Goal: Information Seeking & Learning: Learn about a topic

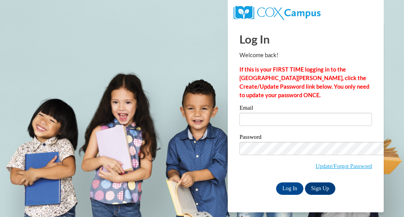
type input "r"
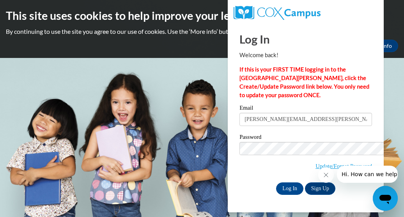
type input "toria.randle@students.cau.edu"
click at [276, 183] on input "Log In" at bounding box center [289, 189] width 27 height 12
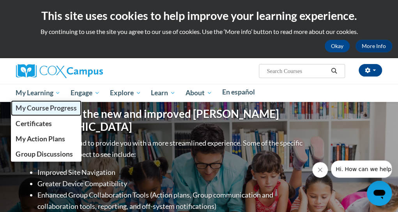
click at [62, 104] on span "My Course Progress" at bounding box center [46, 108] width 61 height 8
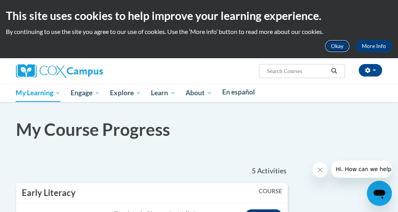
click at [343, 42] on button "Okay" at bounding box center [337, 46] width 25 height 12
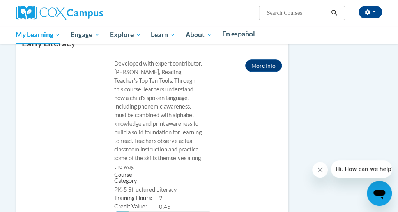
scroll to position [96, 0]
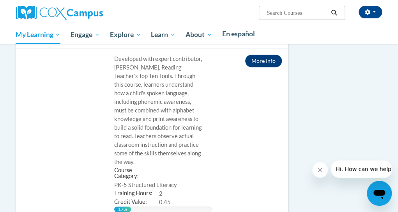
click at [0, 0] on button "Open" at bounding box center [0, 0] width 0 height 0
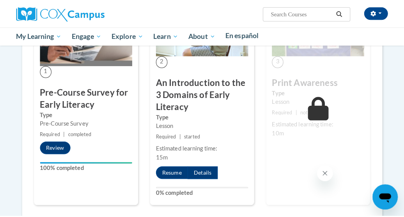
scroll to position [638, 0]
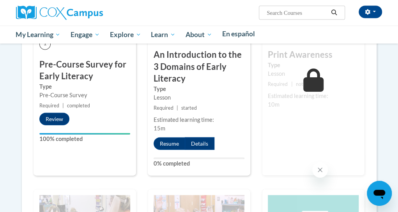
click at [163, 150] on button "Resume" at bounding box center [170, 143] width 32 height 12
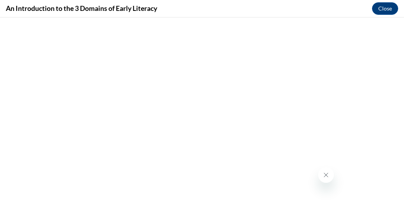
click at [325, 175] on icon "Close message from company" at bounding box center [325, 175] width 6 height 6
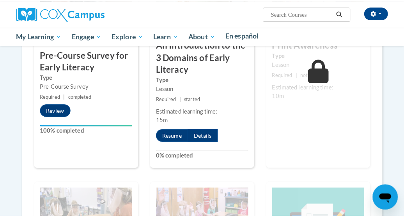
scroll to position [651, 0]
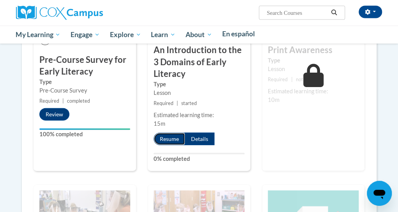
click at [167, 145] on button "Resume" at bounding box center [170, 139] width 32 height 12
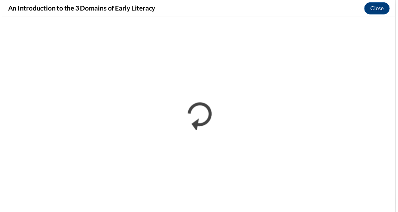
scroll to position [0, 0]
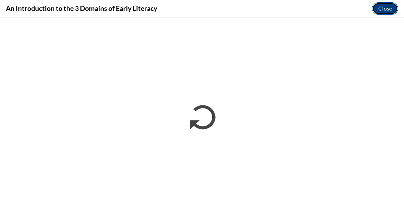
click at [389, 10] on button "Close" at bounding box center [385, 8] width 26 height 12
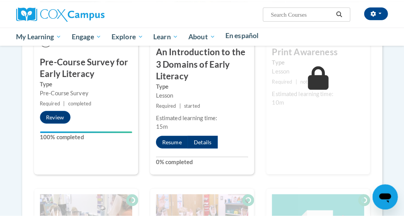
scroll to position [666, 0]
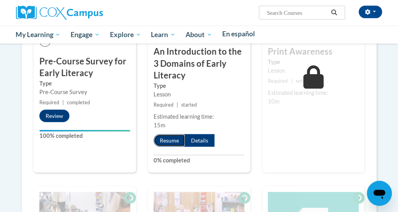
click at [163, 147] on button "Resume" at bounding box center [170, 140] width 32 height 12
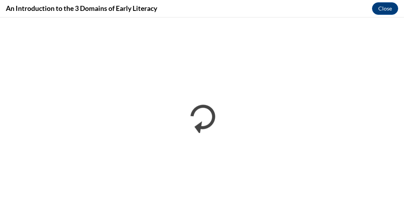
scroll to position [0, 0]
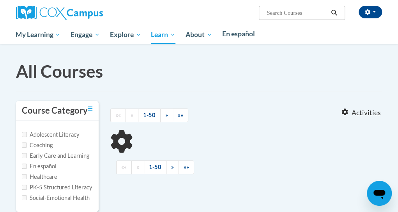
scroll to position [185, 0]
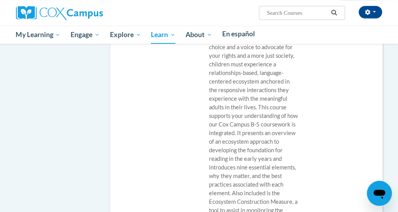
click at [0, 0] on button "Open" at bounding box center [0, 0] width 0 height 0
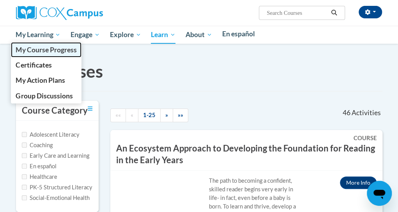
click at [62, 46] on span "My Course Progress" at bounding box center [46, 50] width 61 height 8
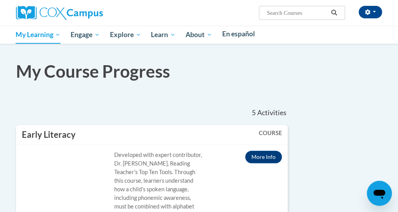
click at [0, 0] on button "Open" at bounding box center [0, 0] width 0 height 0
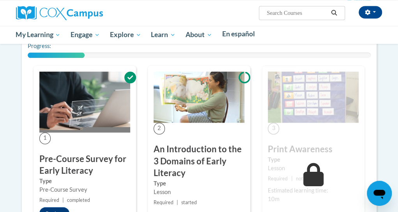
scroll to position [550, 0]
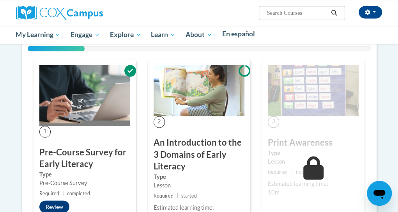
click at [187, 116] on img at bounding box center [199, 90] width 91 height 51
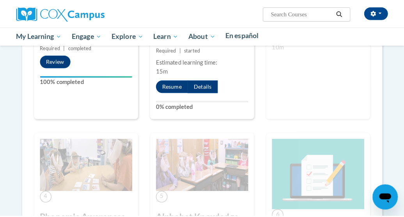
scroll to position [729, 0]
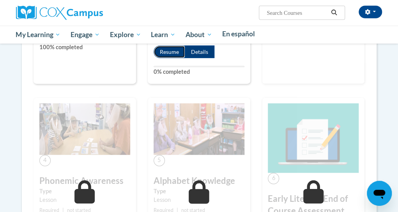
click at [163, 58] on button "Resume" at bounding box center [170, 52] width 32 height 12
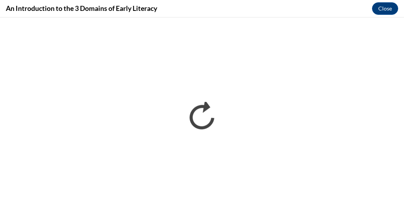
scroll to position [0, 0]
